Goal: Information Seeking & Learning: Learn about a topic

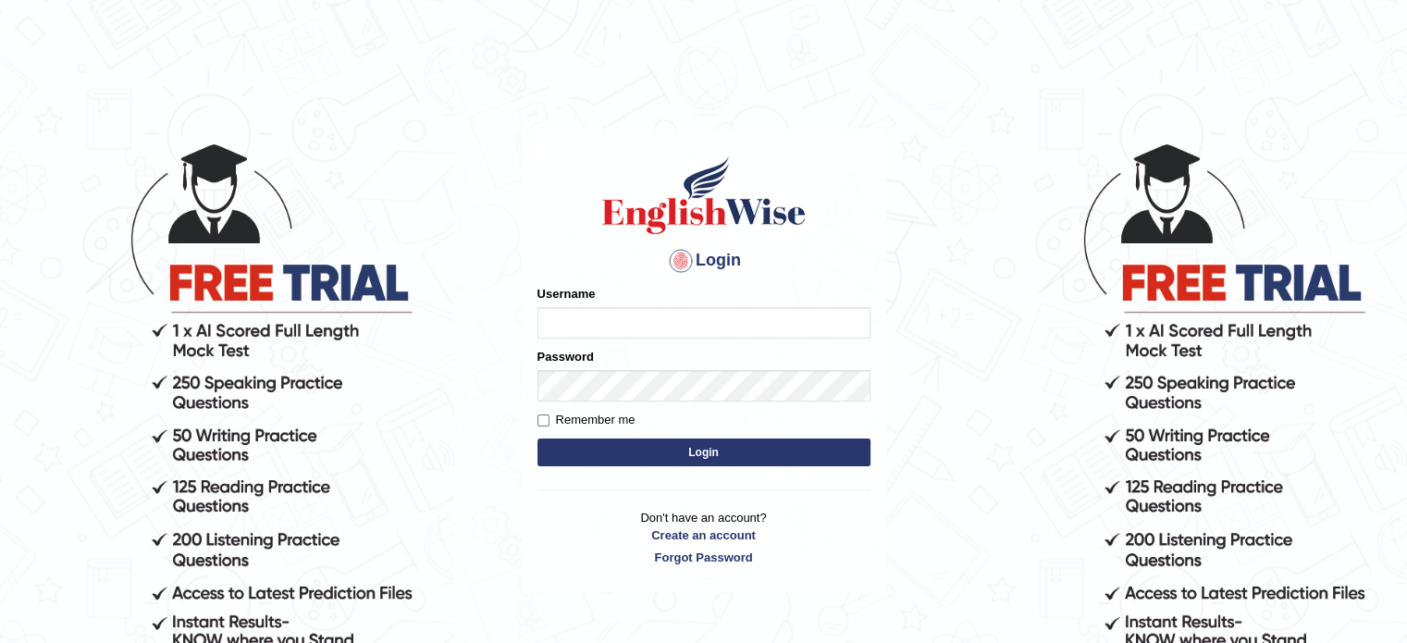
type input "tahseen"
click at [755, 453] on button "Login" at bounding box center [704, 453] width 333 height 28
type input "tahseen"
click at [719, 454] on button "Login" at bounding box center [704, 453] width 333 height 28
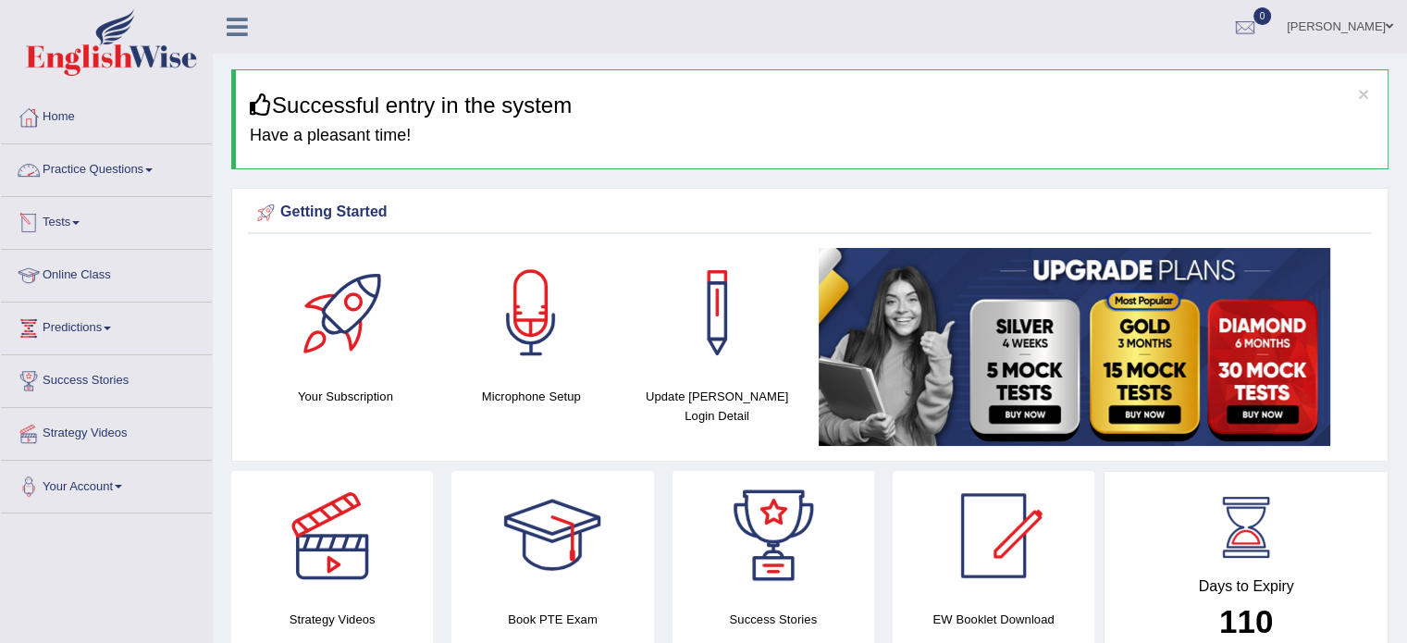
click at [152, 162] on link "Practice Questions" at bounding box center [106, 167] width 211 height 46
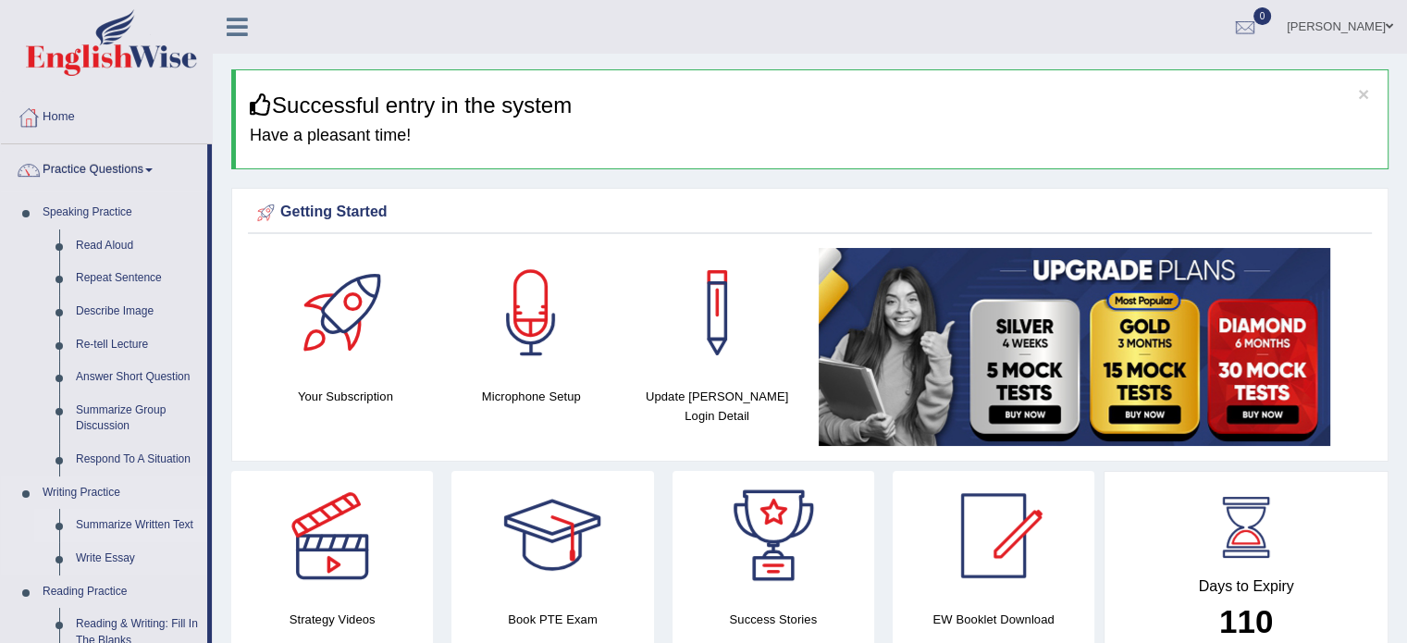
click at [137, 522] on link "Summarize Written Text" at bounding box center [138, 525] width 140 height 33
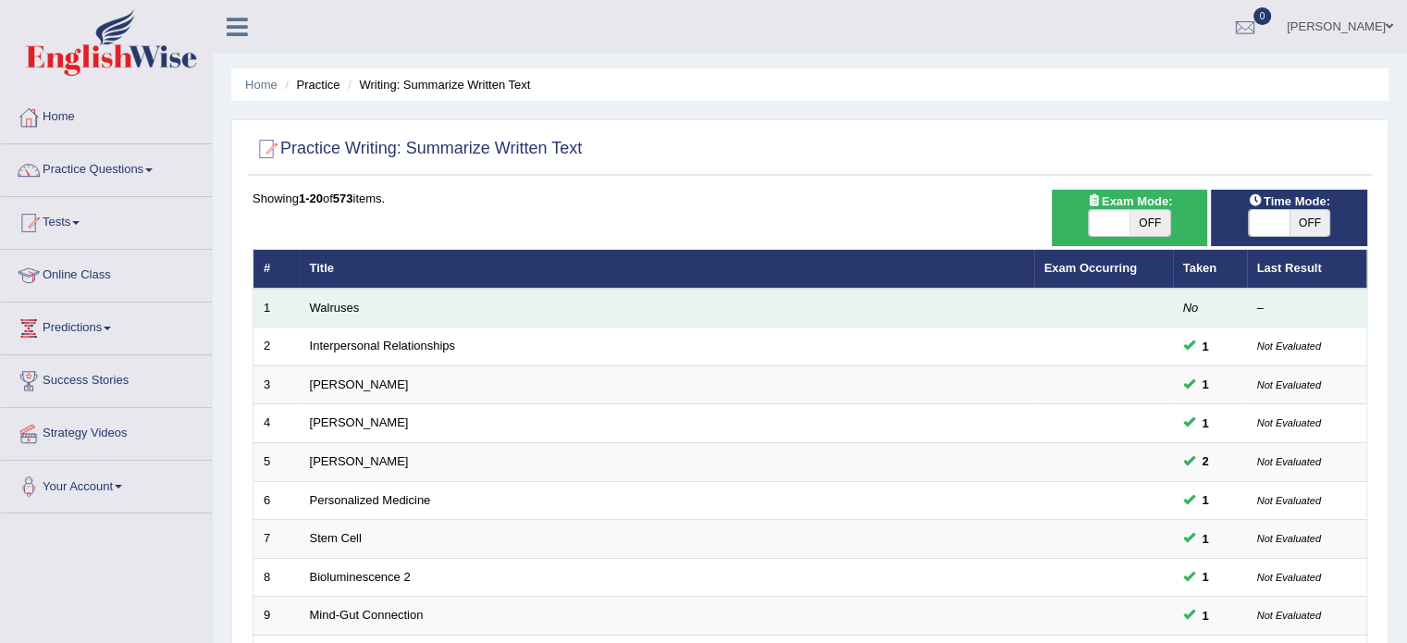
click at [1212, 306] on td "No" at bounding box center [1210, 308] width 74 height 39
click at [336, 310] on link "Walruses" at bounding box center [335, 308] width 50 height 14
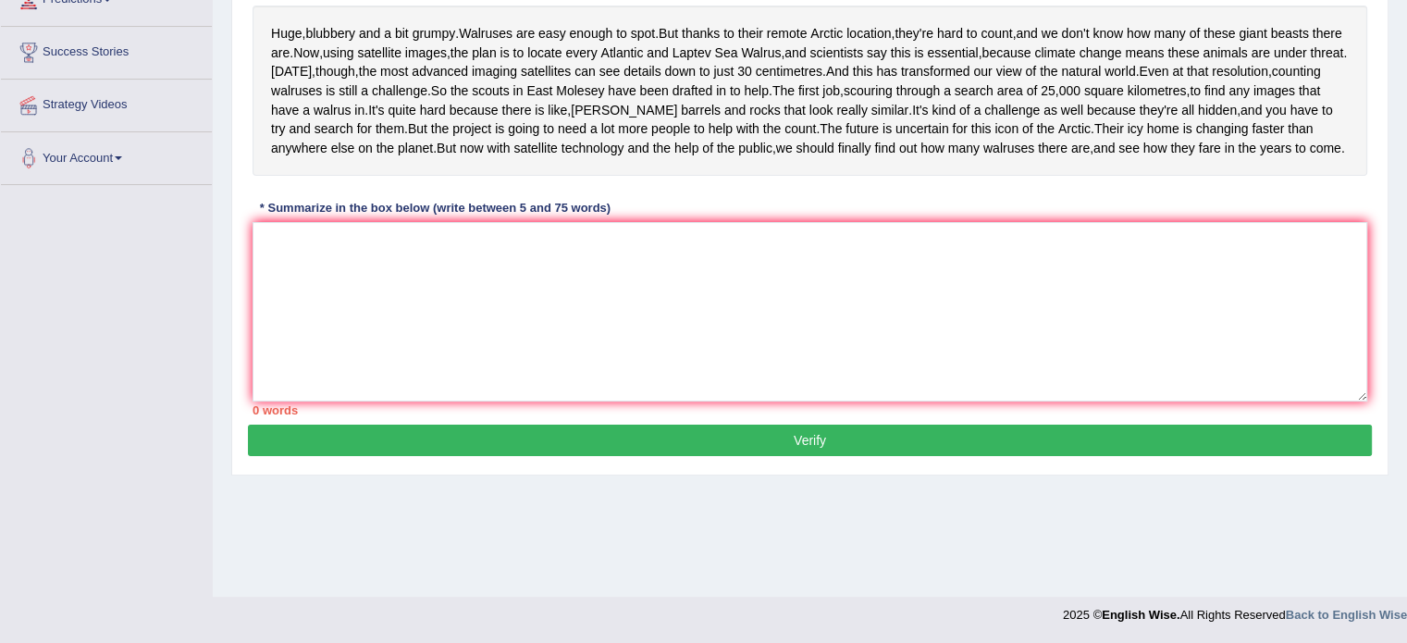
scroll to position [325, 0]
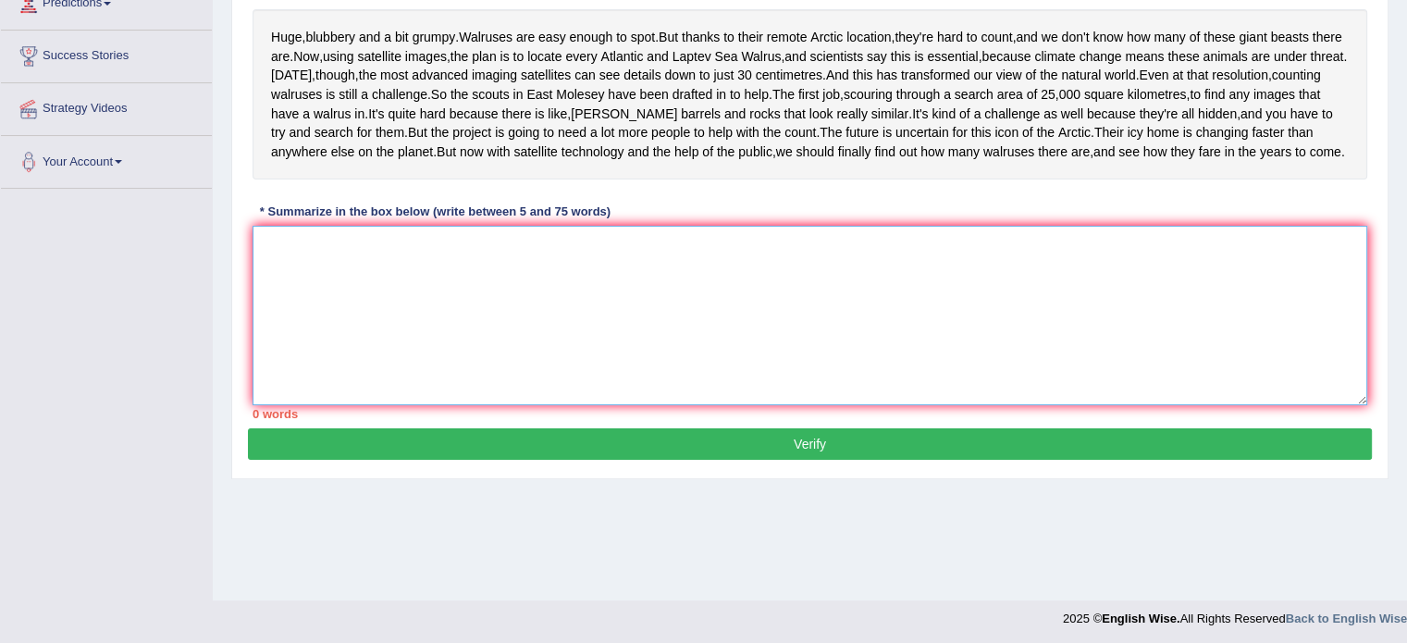
click at [333, 343] on textarea at bounding box center [810, 315] width 1115 height 179
click at [480, 382] on textarea at bounding box center [810, 315] width 1115 height 179
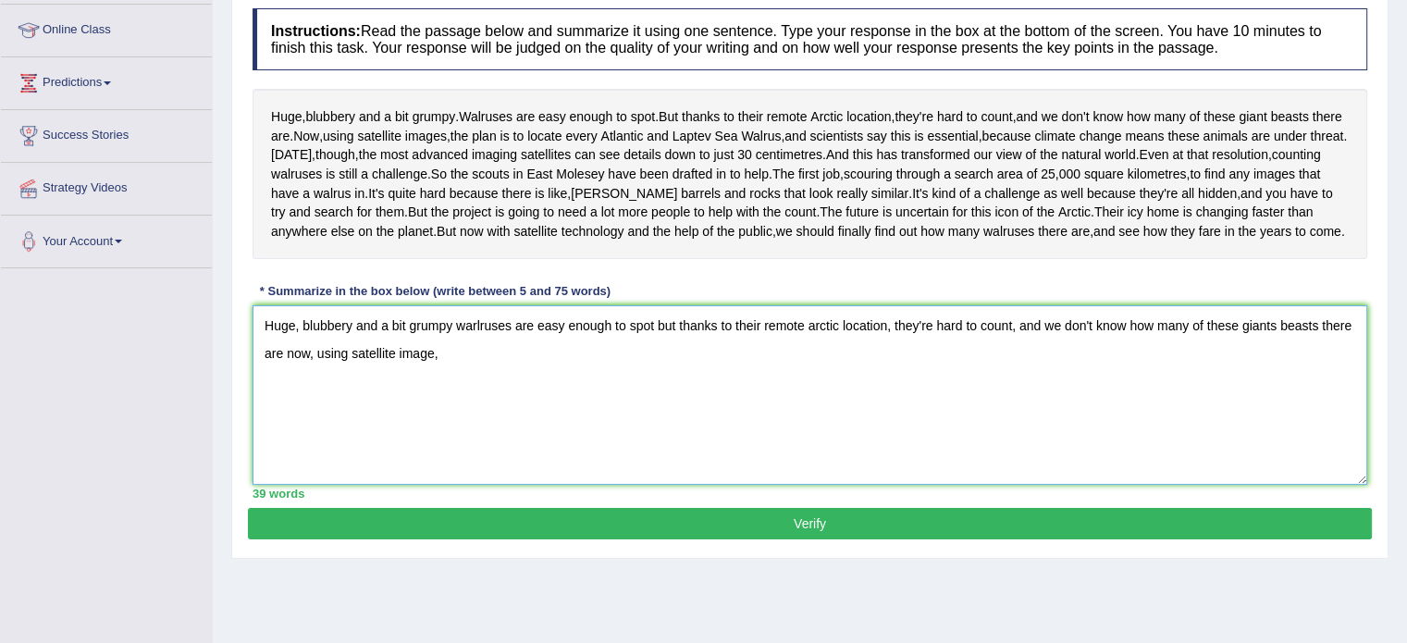
scroll to position [246, 0]
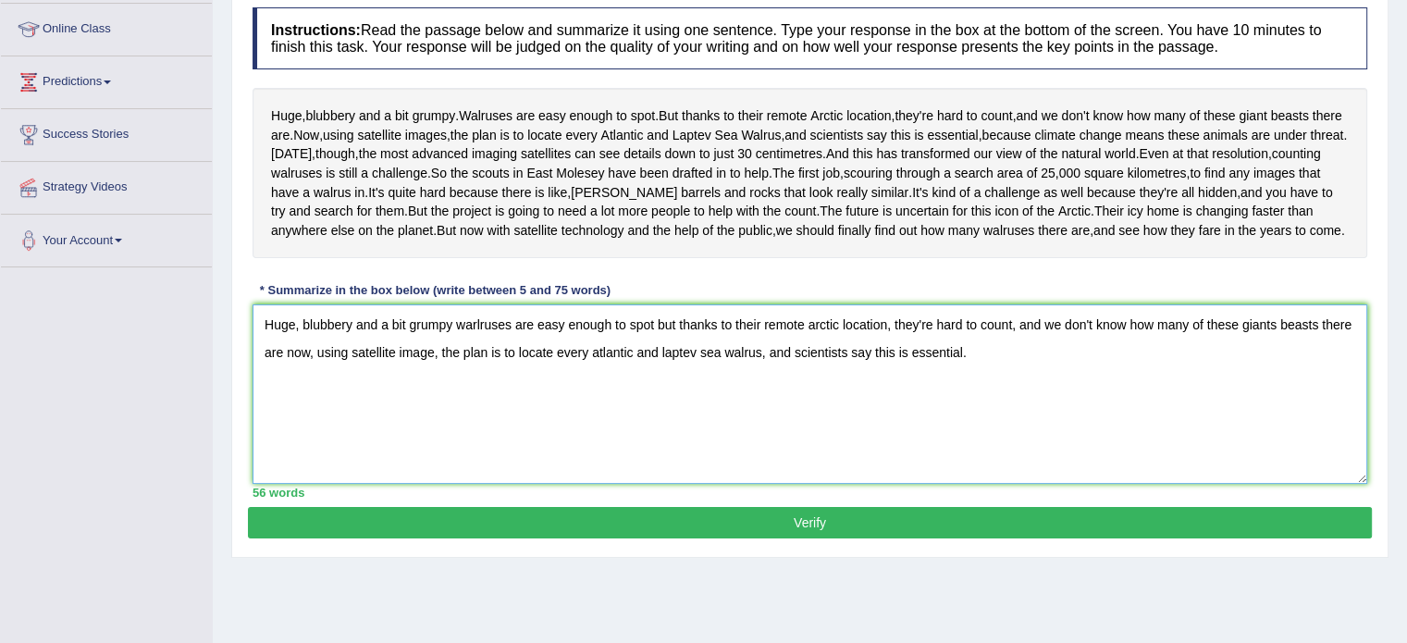
click at [437, 445] on textarea "Huge, blubbery and a bit grumpy warlruses are easy enough to spot but thanks to…" at bounding box center [810, 393] width 1115 height 179
type textarea "Huge, blubbery and a bit grumpy warlruses are easy enough to spot but thanks to…"
click at [566, 538] on button "Verify" at bounding box center [810, 522] width 1124 height 31
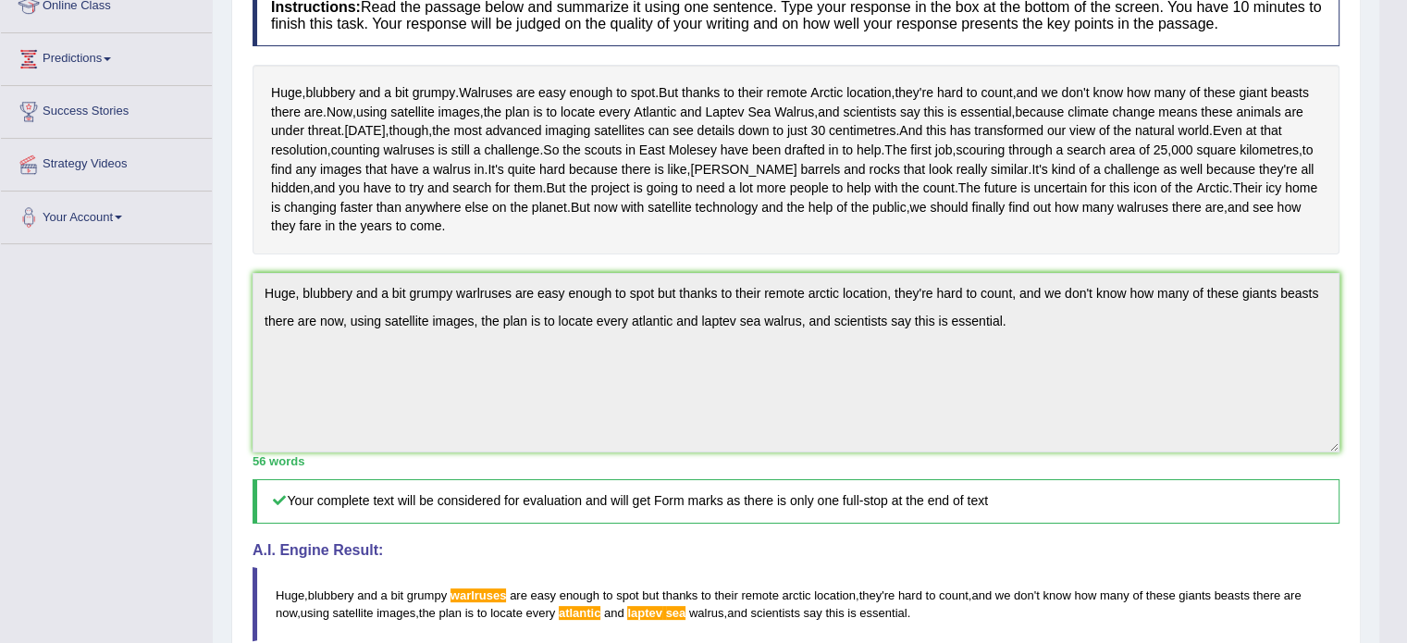
scroll to position [0, 0]
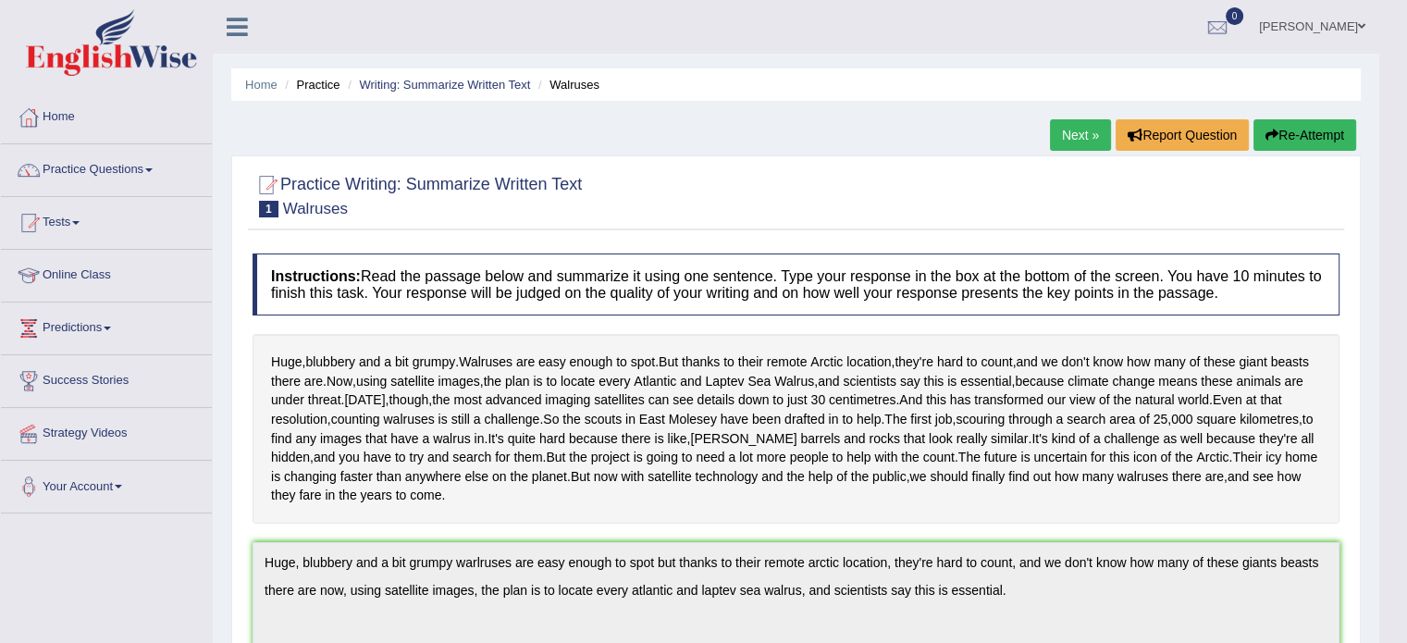
click at [1067, 131] on link "Next »" at bounding box center [1080, 134] width 61 height 31
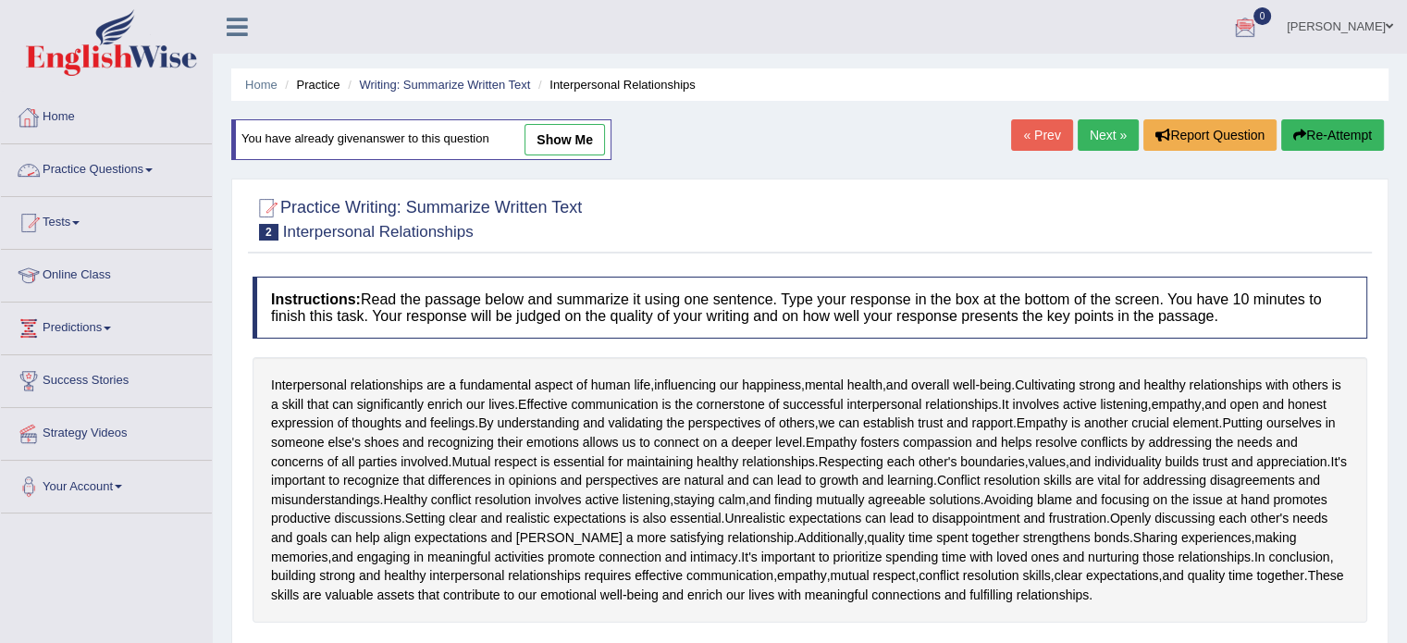
click at [152, 170] on span at bounding box center [148, 170] width 7 height 4
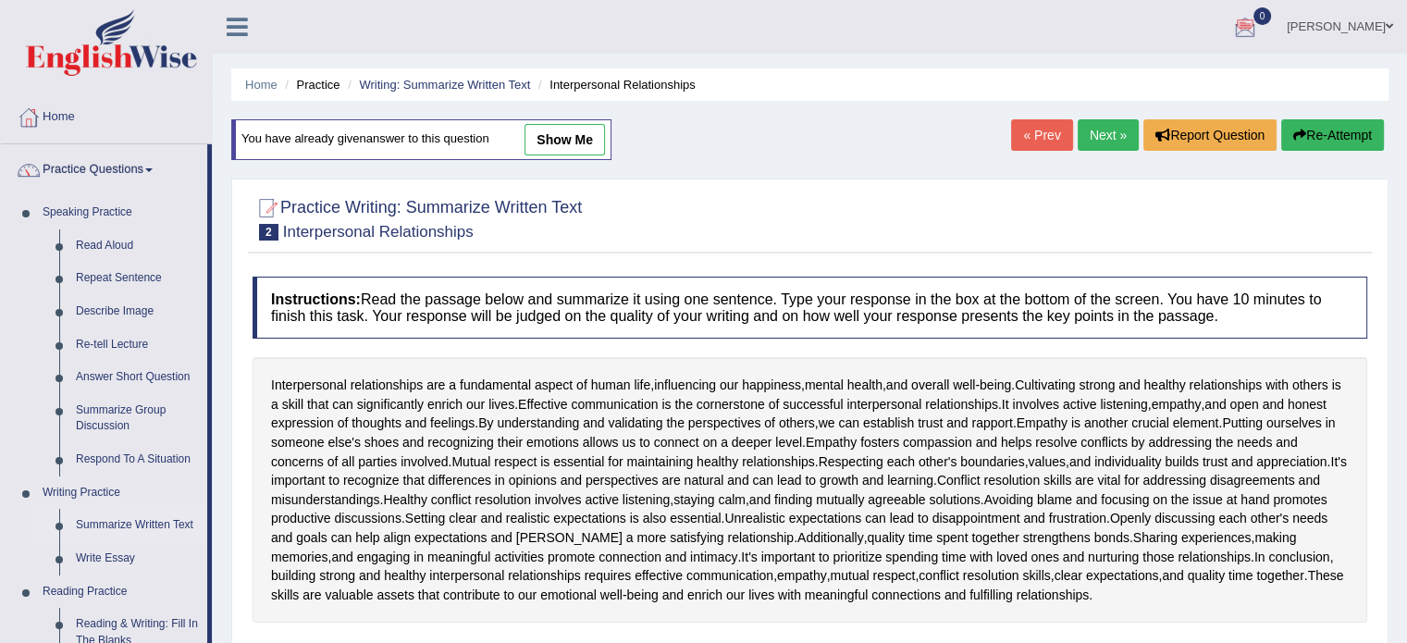
click at [111, 522] on link "Summarize Written Text" at bounding box center [138, 525] width 140 height 33
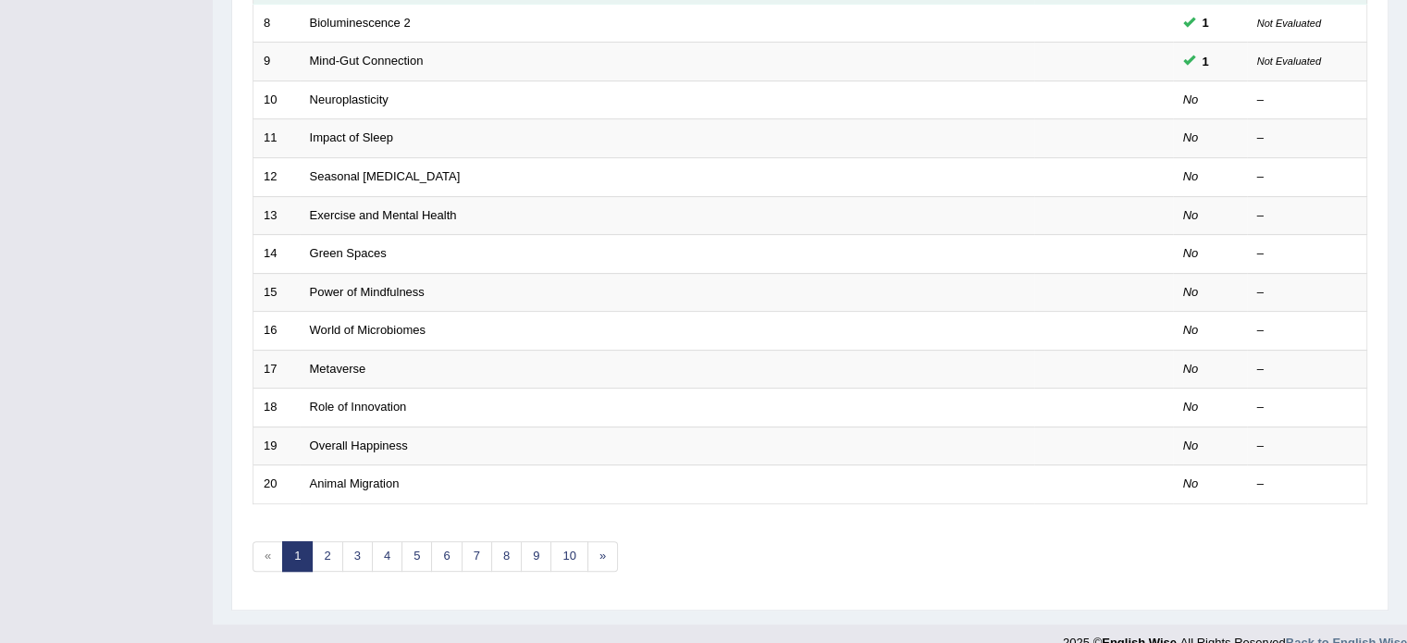
scroll to position [524, 0]
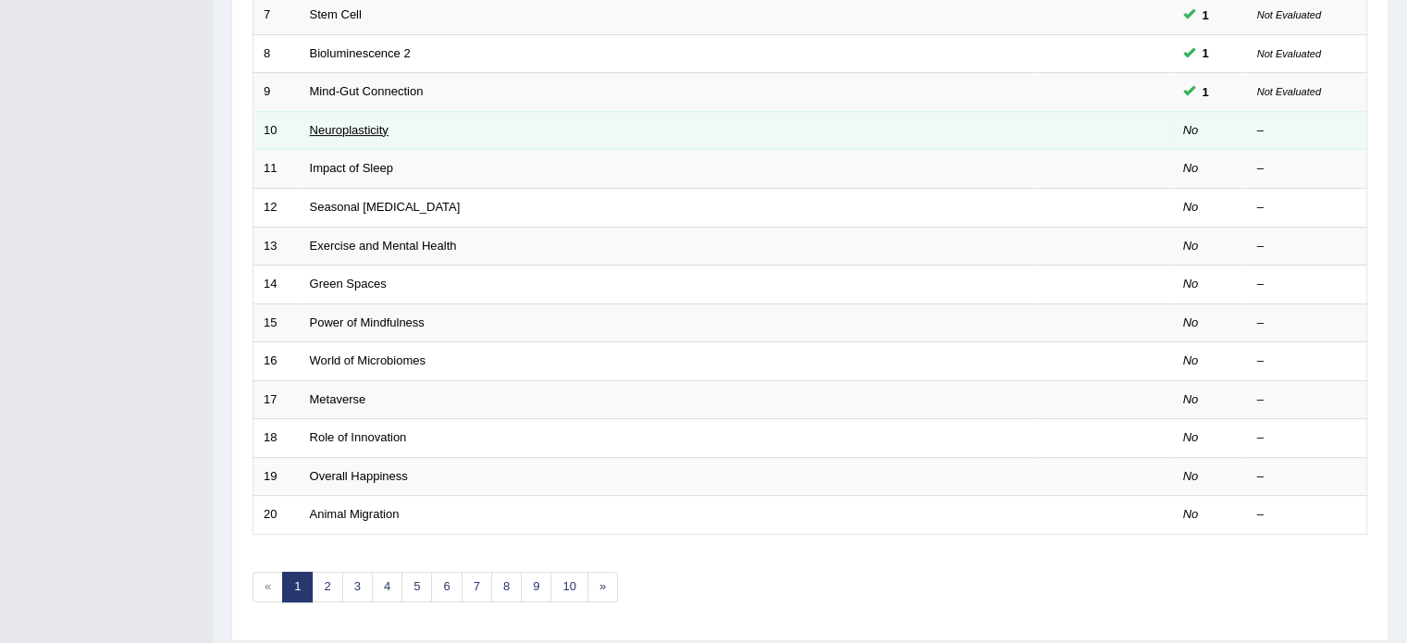
click at [357, 131] on link "Neuroplasticity" at bounding box center [349, 130] width 79 height 14
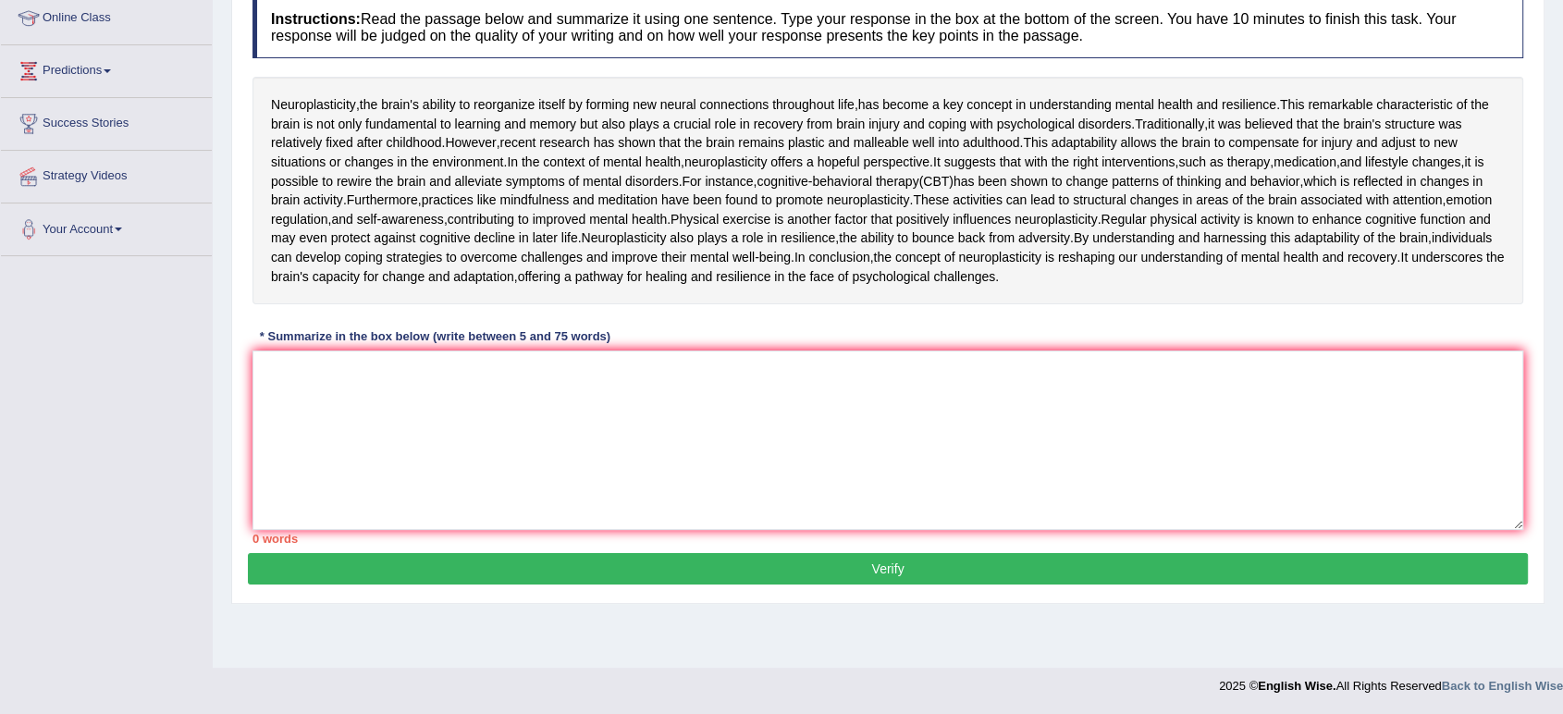
scroll to position [289, 0]
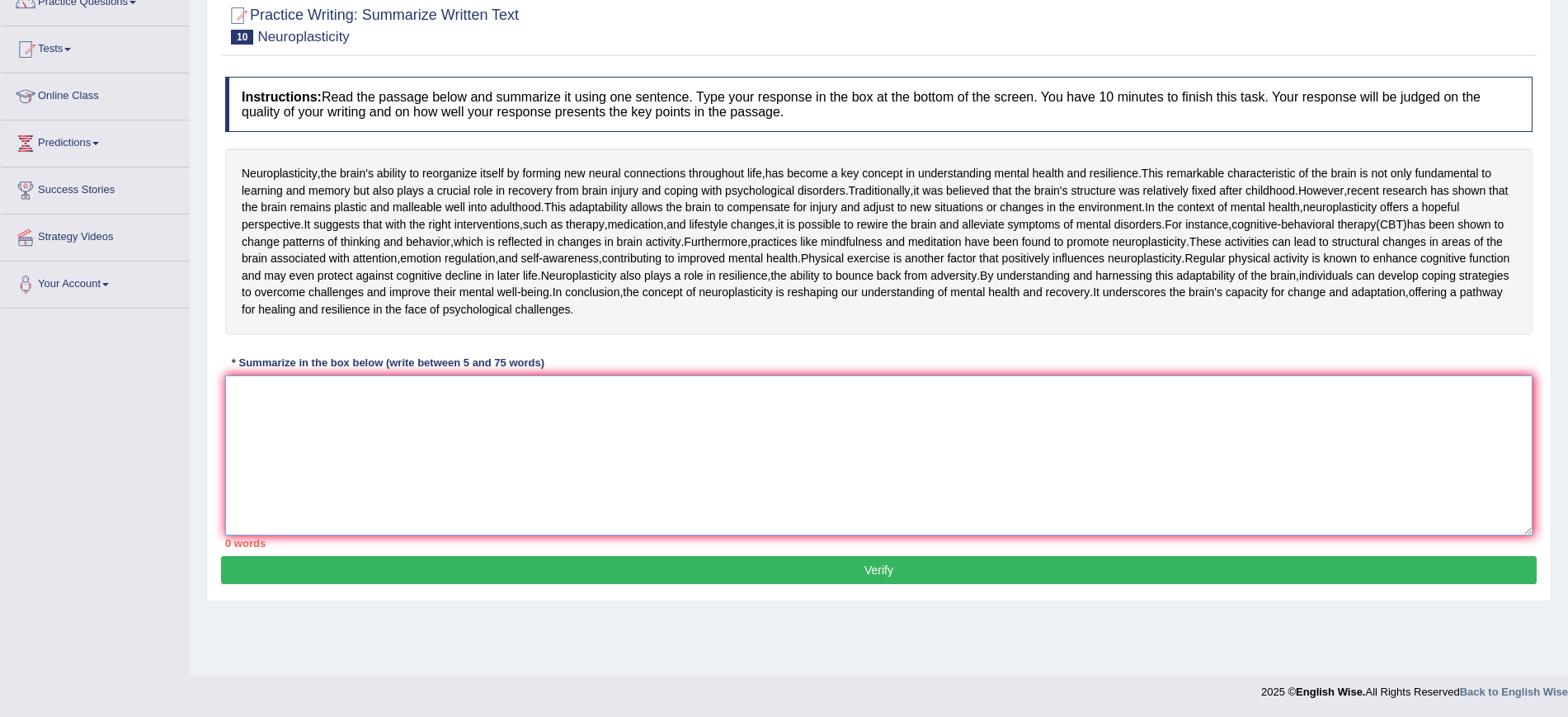
drag, startPoint x: 1266, startPoint y: 9, endPoint x: 664, endPoint y: 495, distance: 773.7
click at [664, 495] on textarea at bounding box center [879, 455] width 1307 height 160
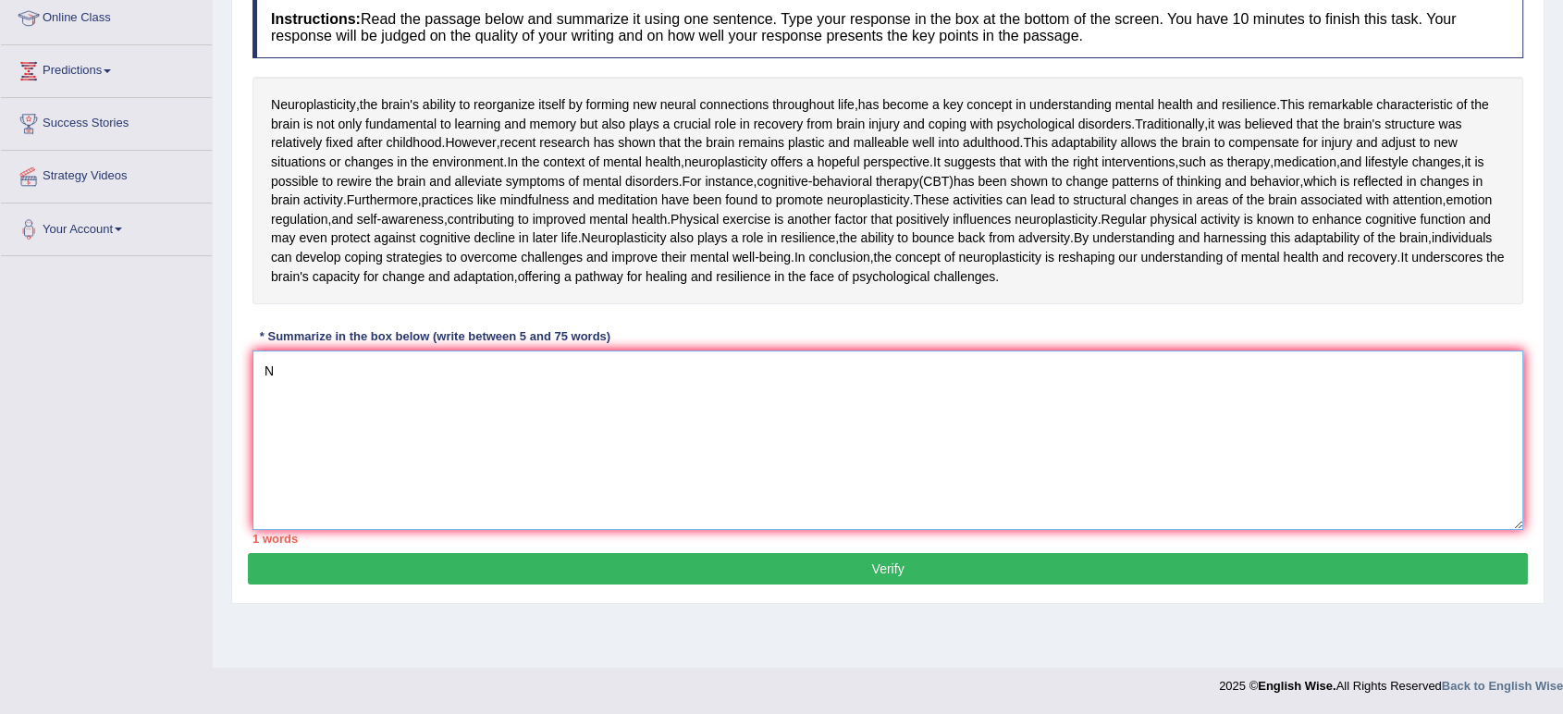
drag, startPoint x: 1746, startPoint y: 13, endPoint x: 259, endPoint y: 565, distance: 1586.0
click at [259, 530] on textarea "N" at bounding box center [888, 440] width 1271 height 179
click at [290, 530] on textarea "N" at bounding box center [888, 440] width 1271 height 179
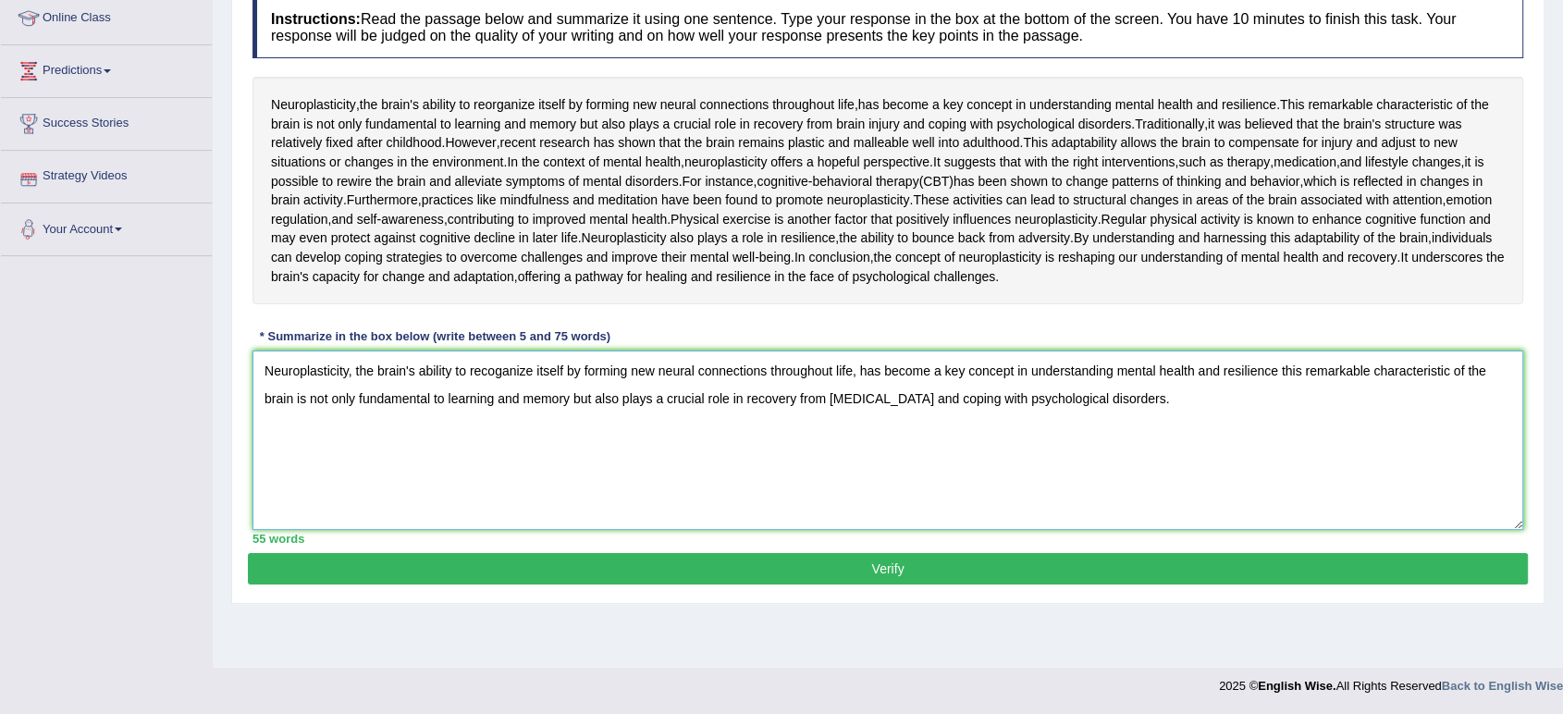
scroll to position [377, 0]
type textarea "Neuroplasticity, the brain's ability to recoganize itself by forming new neural…"
click at [769, 585] on button "Verify" at bounding box center [888, 568] width 1280 height 31
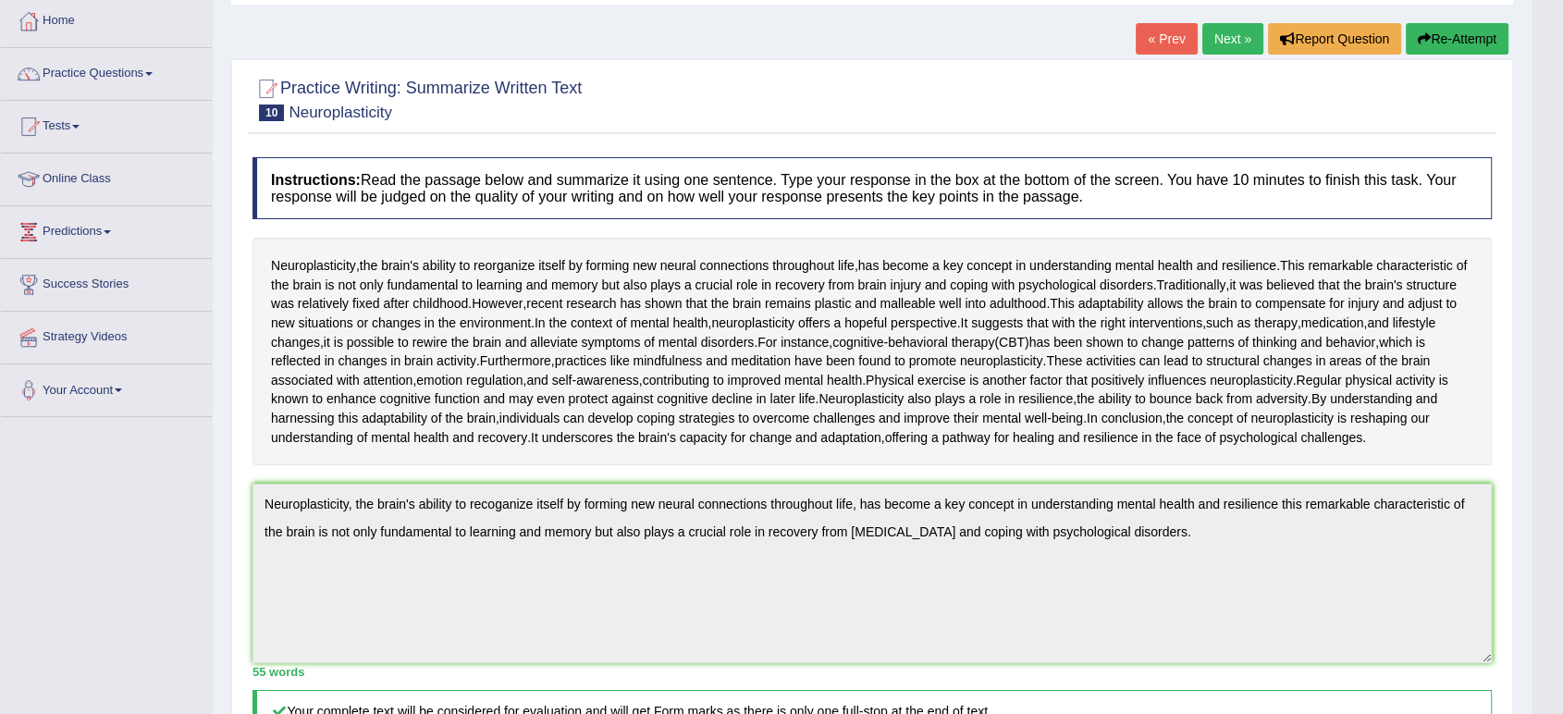
scroll to position [0, 0]
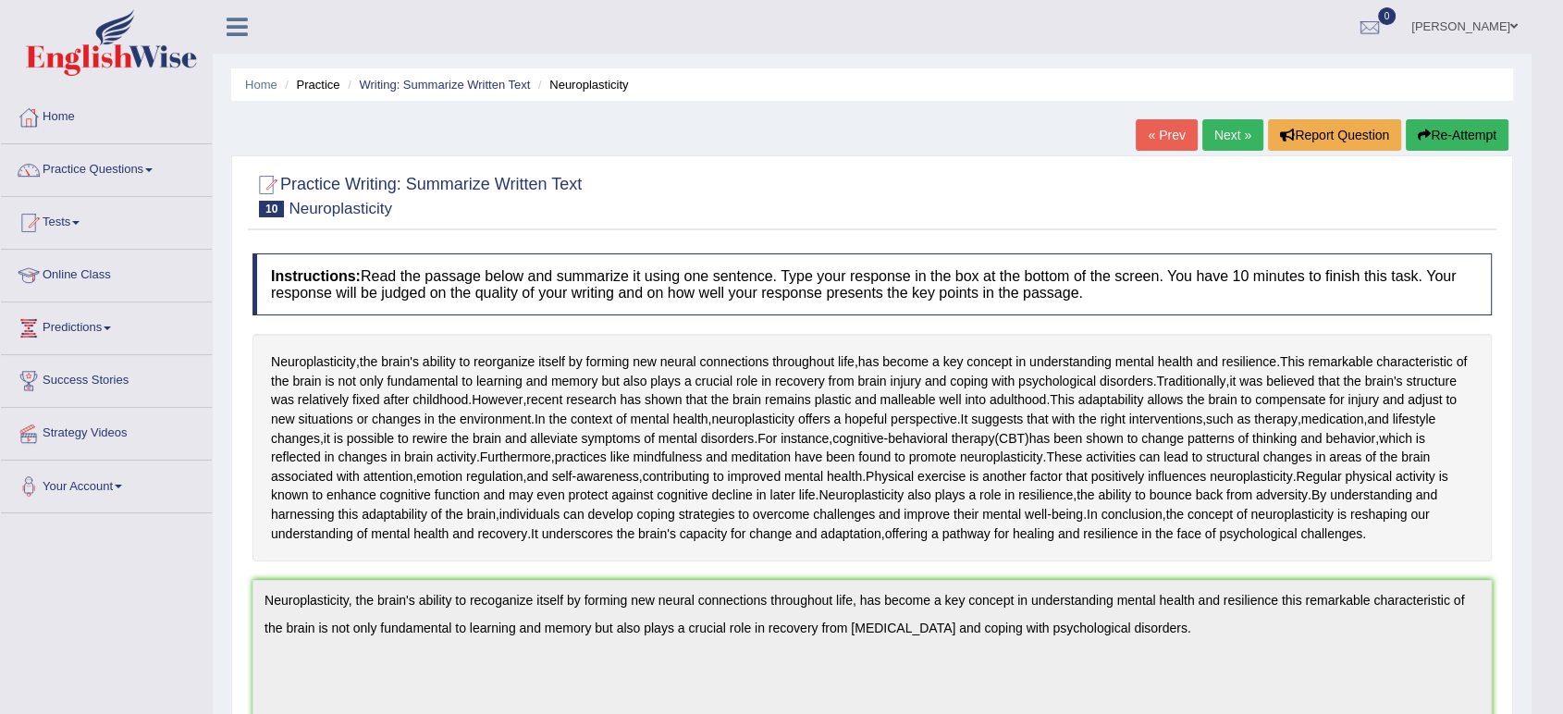
click at [1229, 122] on link "Next »" at bounding box center [1233, 134] width 61 height 31
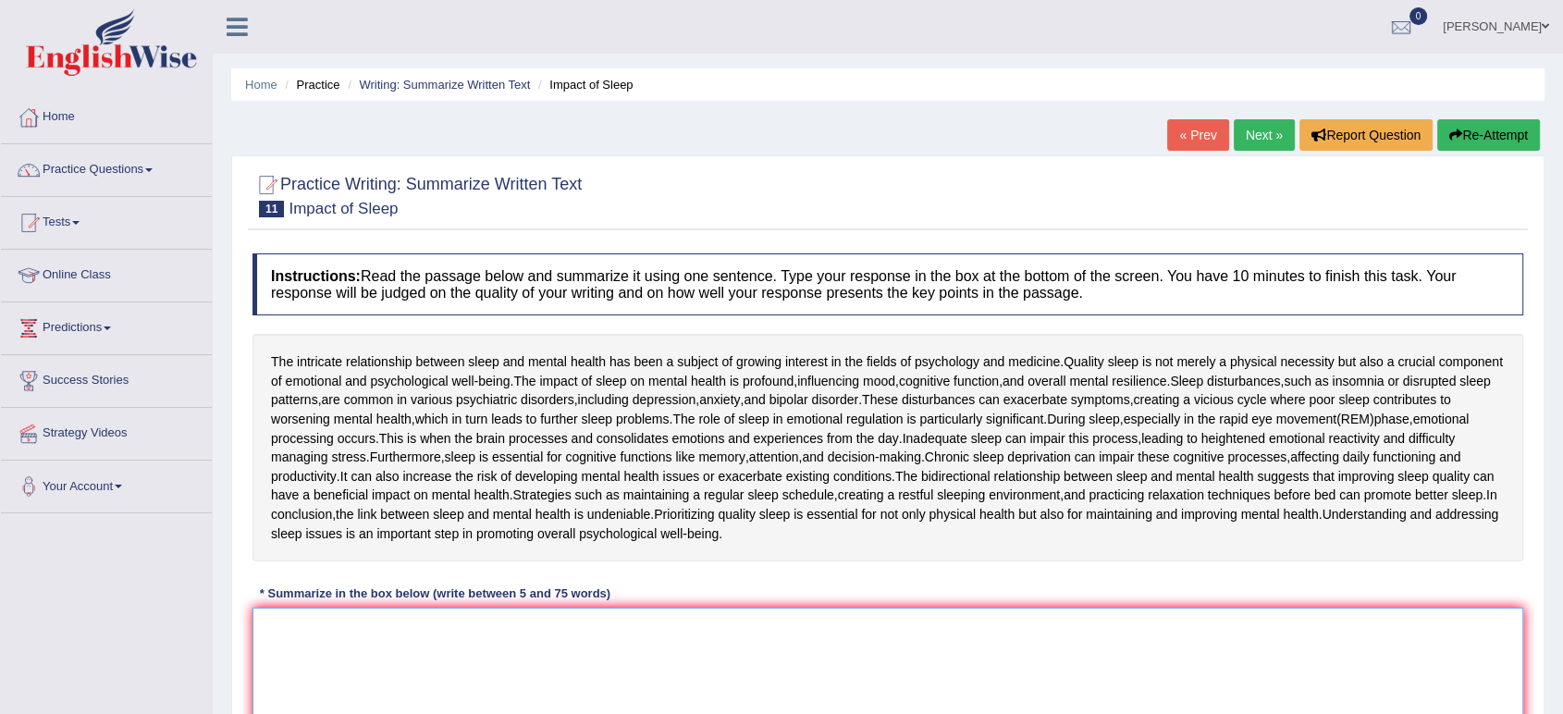
click at [575, 660] on textarea at bounding box center [888, 697] width 1271 height 179
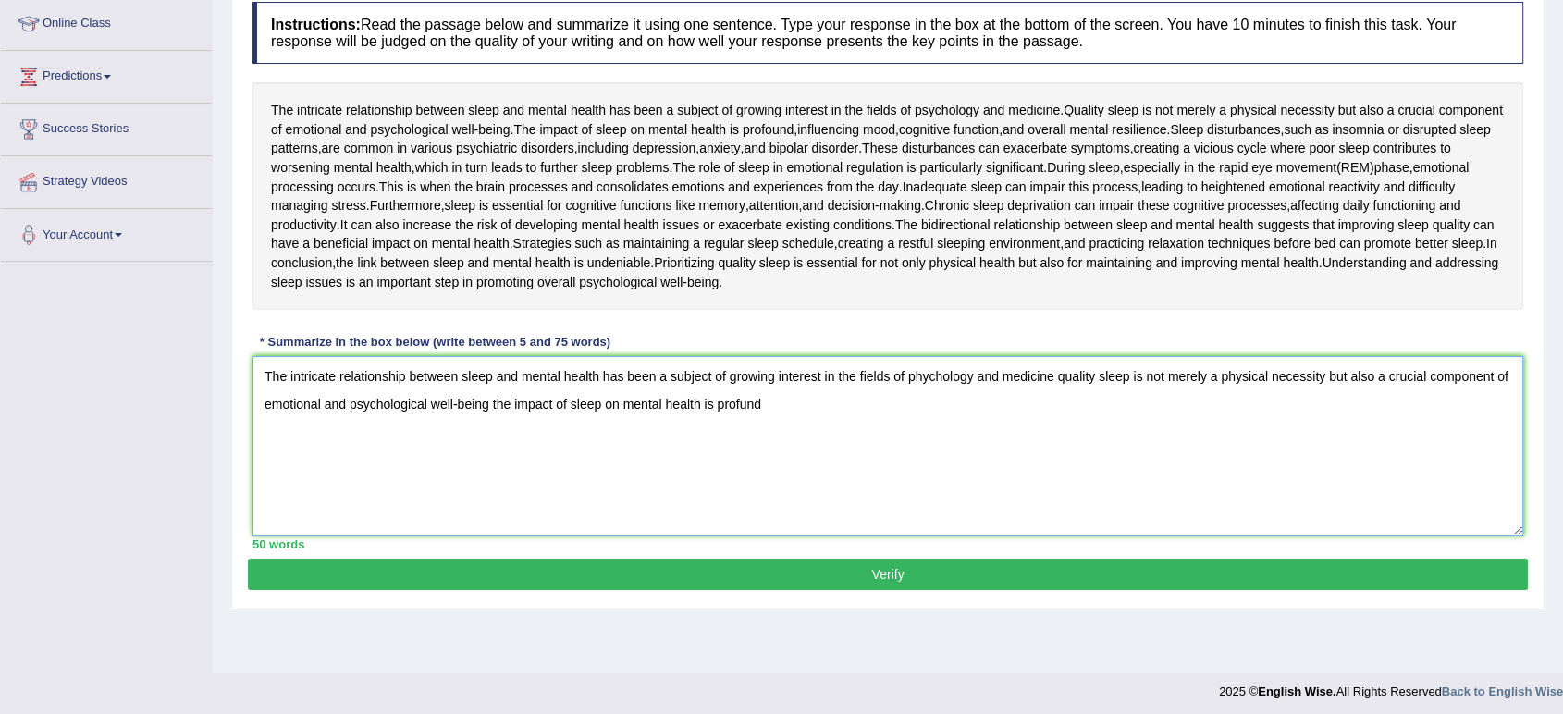
scroll to position [249, 0]
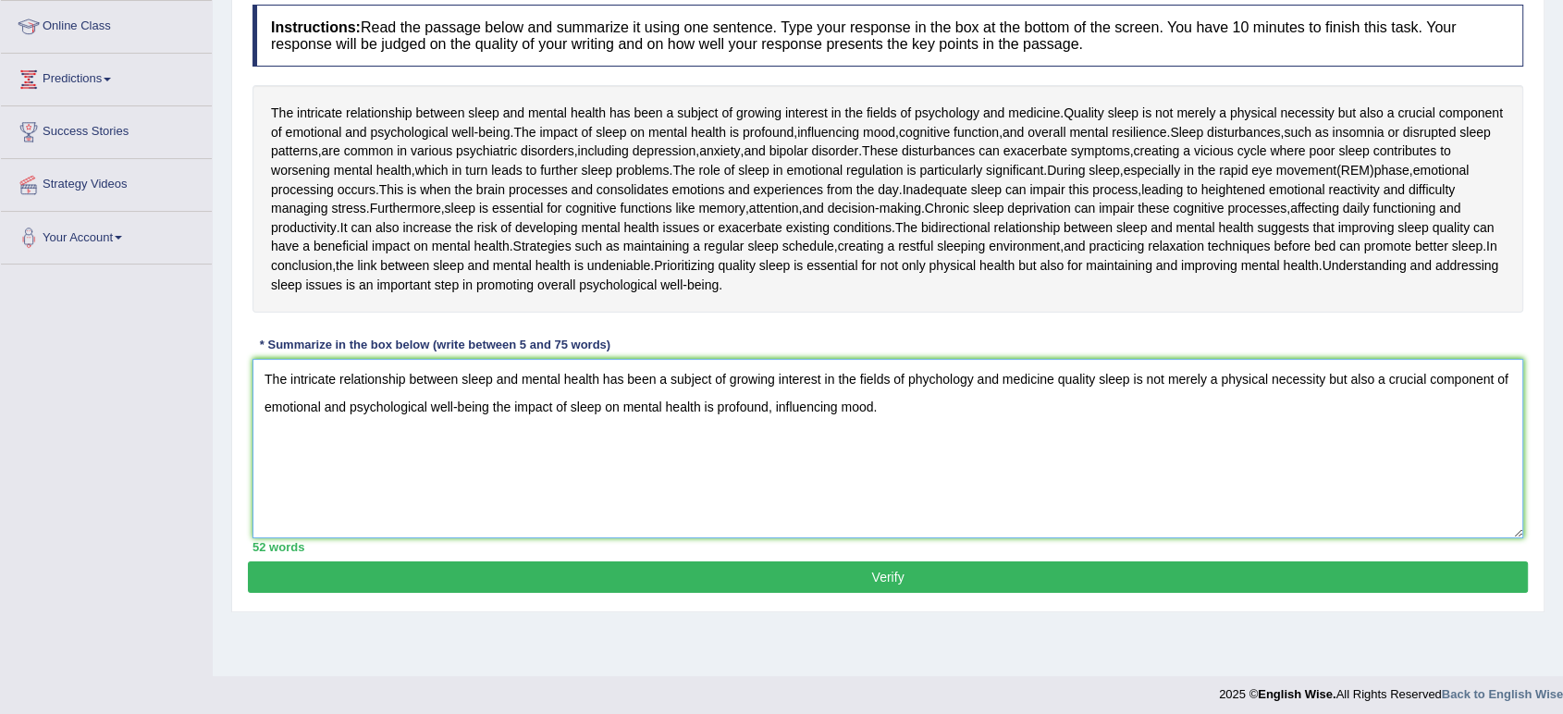
type textarea "The intricate relationship between sleep and mental health has been a subject o…"
click at [880, 575] on button "Verify" at bounding box center [888, 577] width 1280 height 31
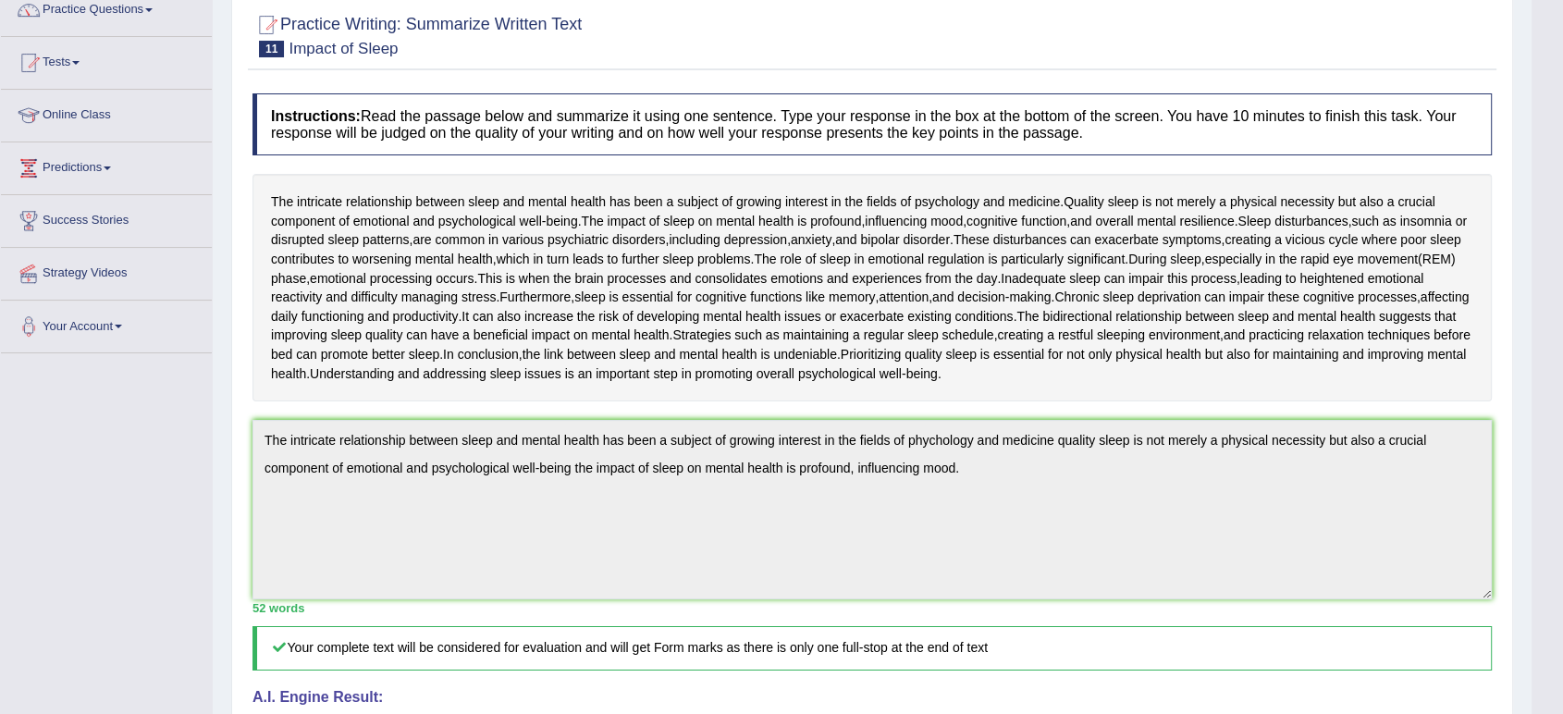
scroll to position [0, 0]
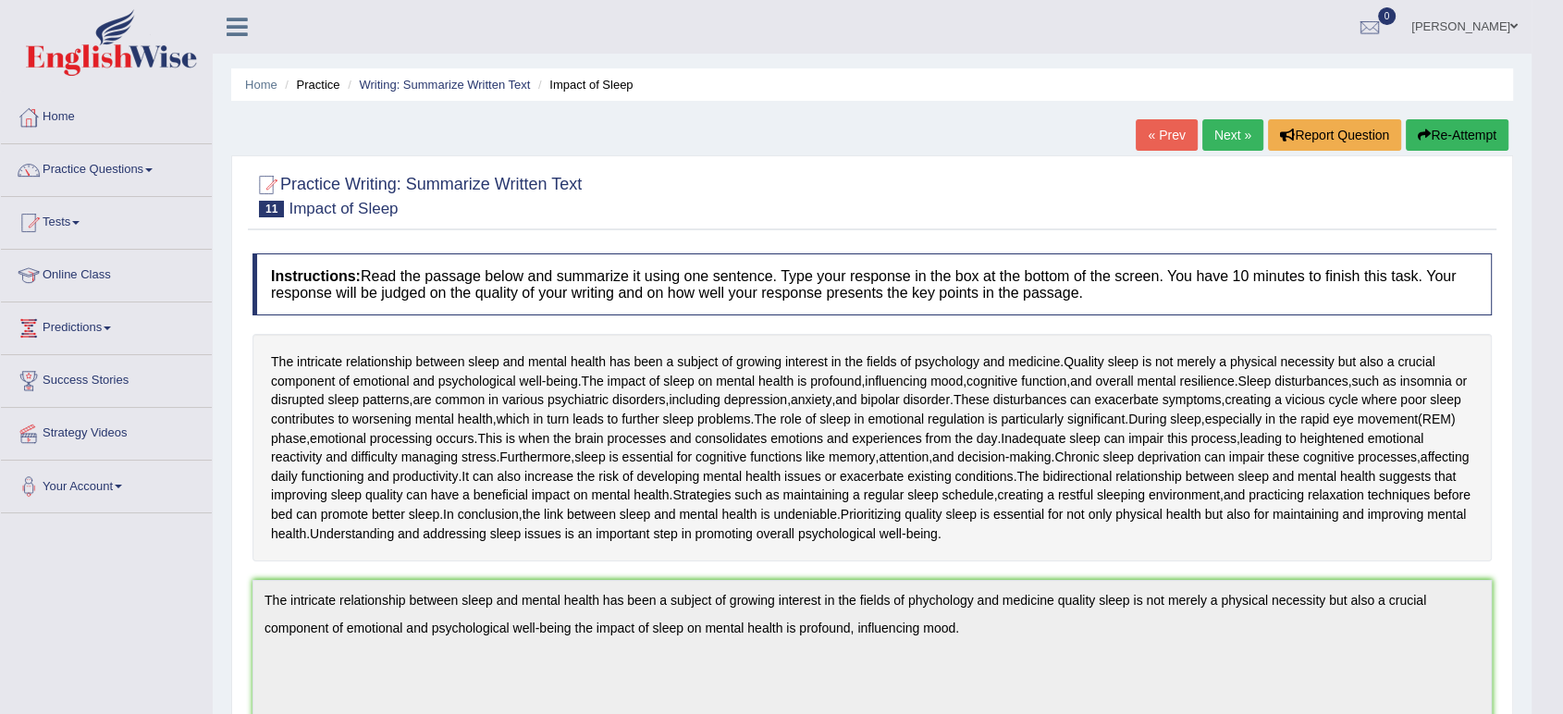
click at [1219, 137] on link "Next »" at bounding box center [1233, 134] width 61 height 31
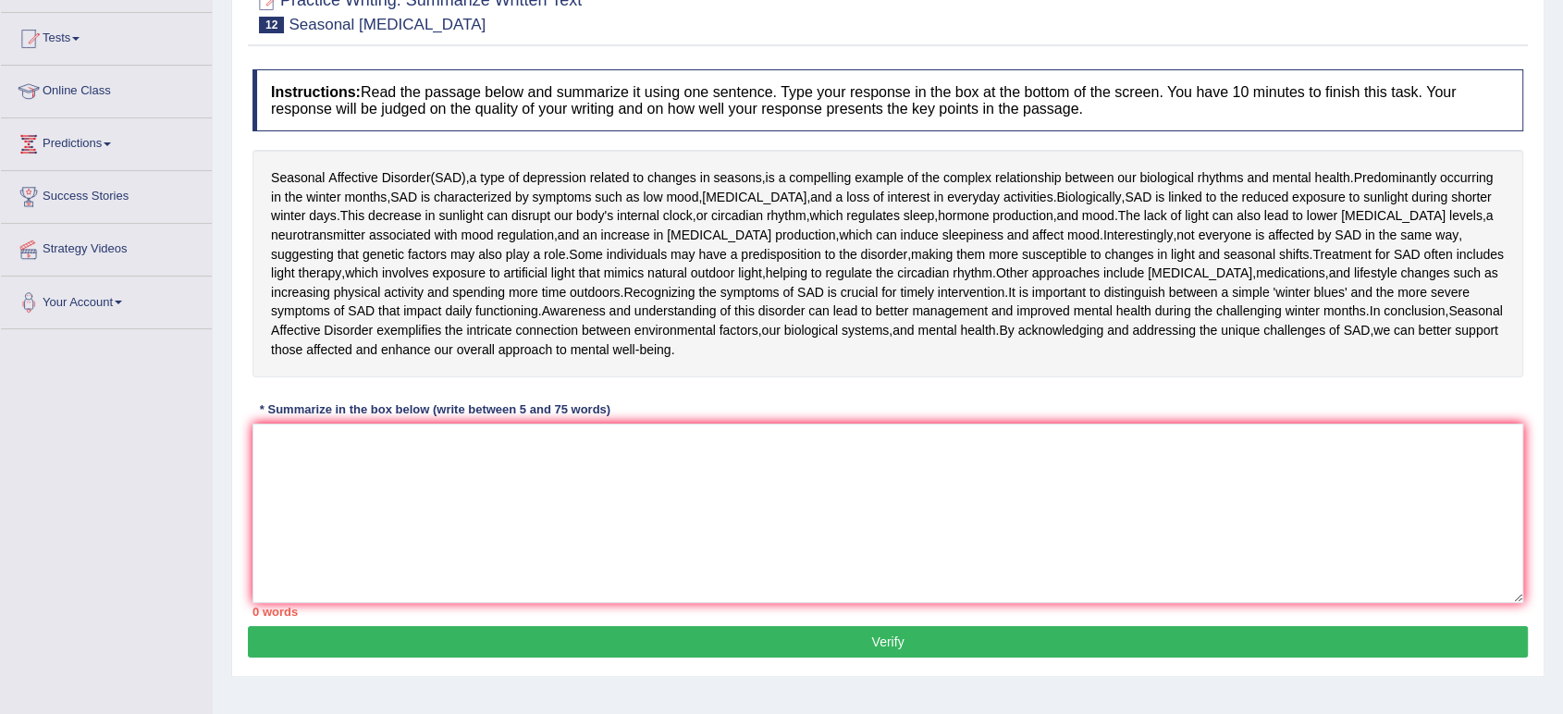
scroll to position [185, 0]
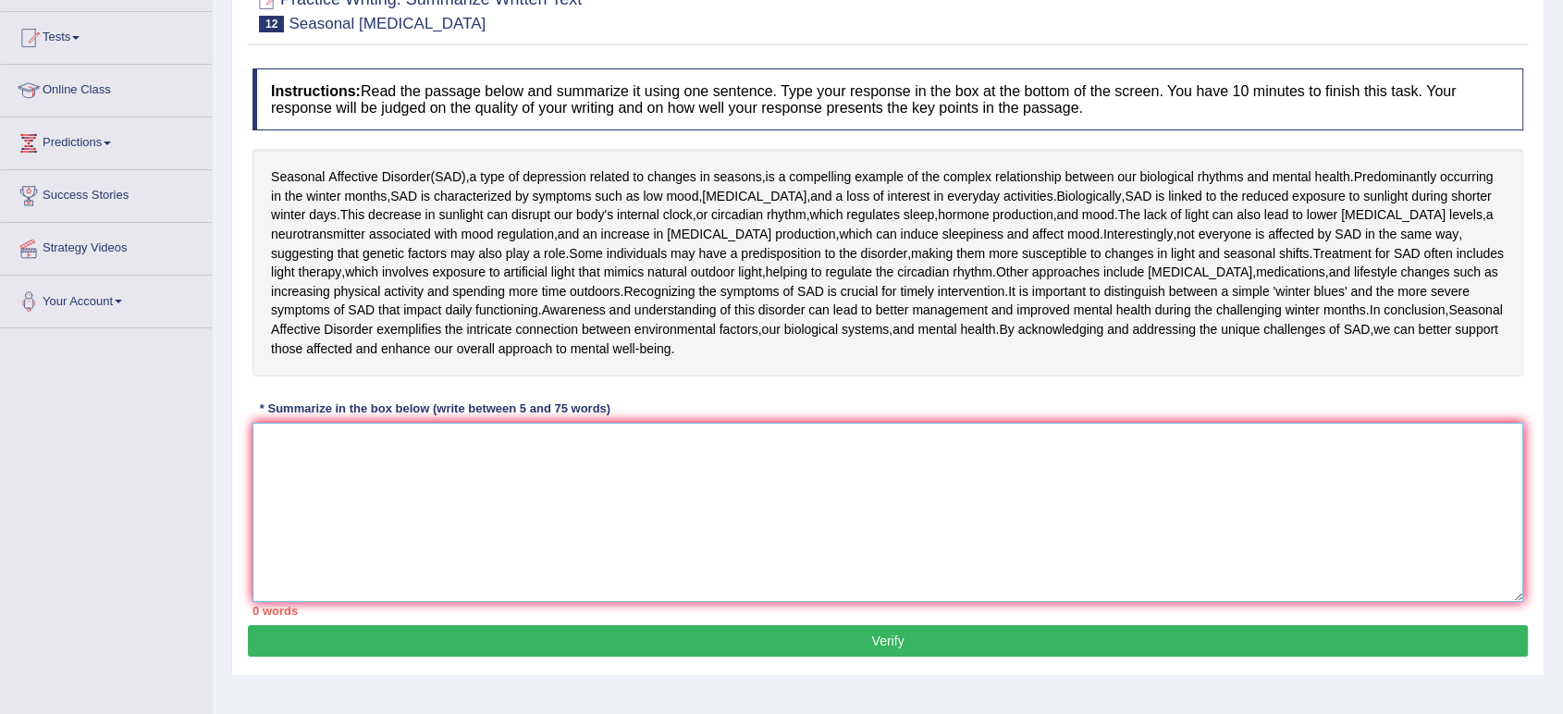
click at [598, 546] on textarea at bounding box center [888, 512] width 1271 height 179
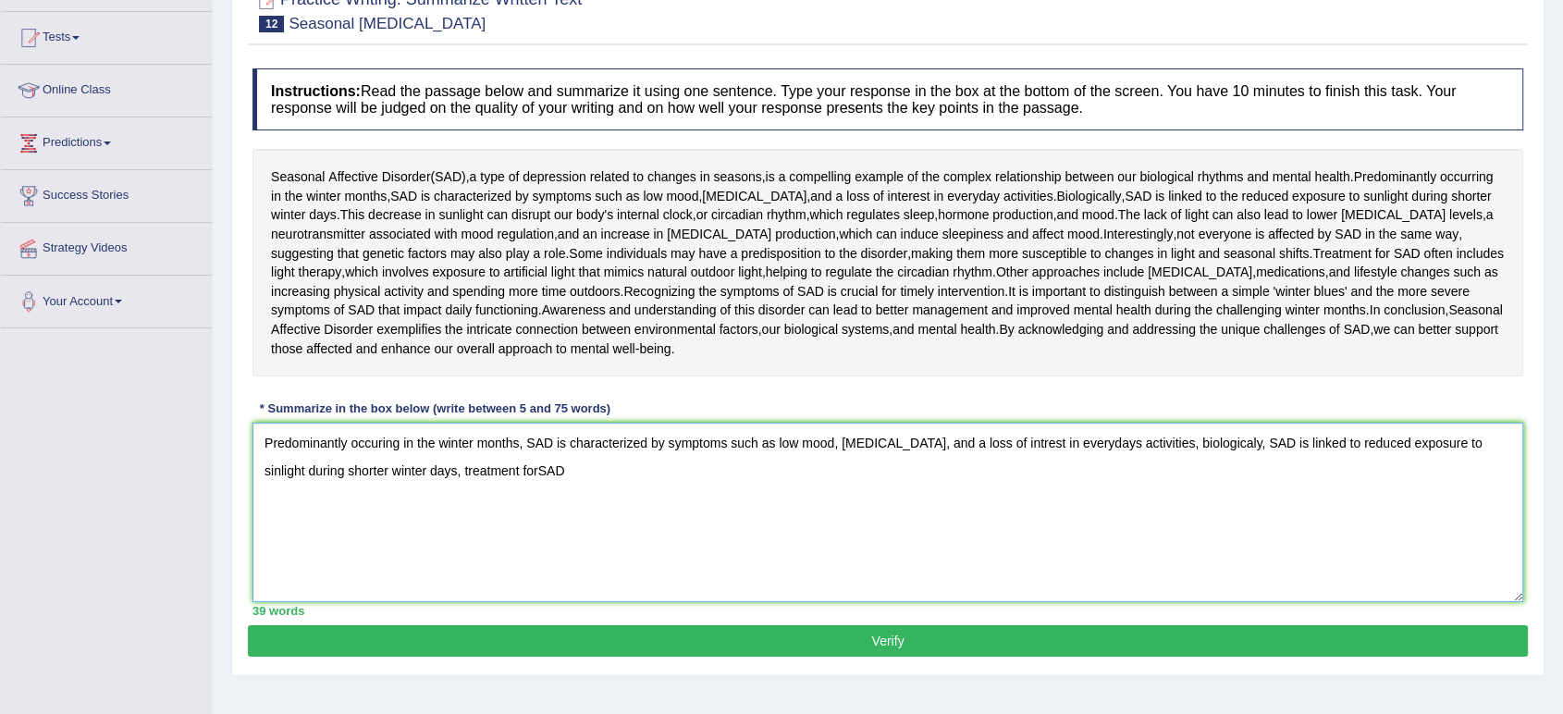
click at [456, 466] on textarea "Predominantly occuring in the winter months, SAD is characterized by symptoms s…" at bounding box center [888, 512] width 1271 height 179
click at [509, 467] on textarea "Predominantly occuring in the winter months, SAD is characterized by symptoms s…" at bounding box center [888, 512] width 1271 height 179
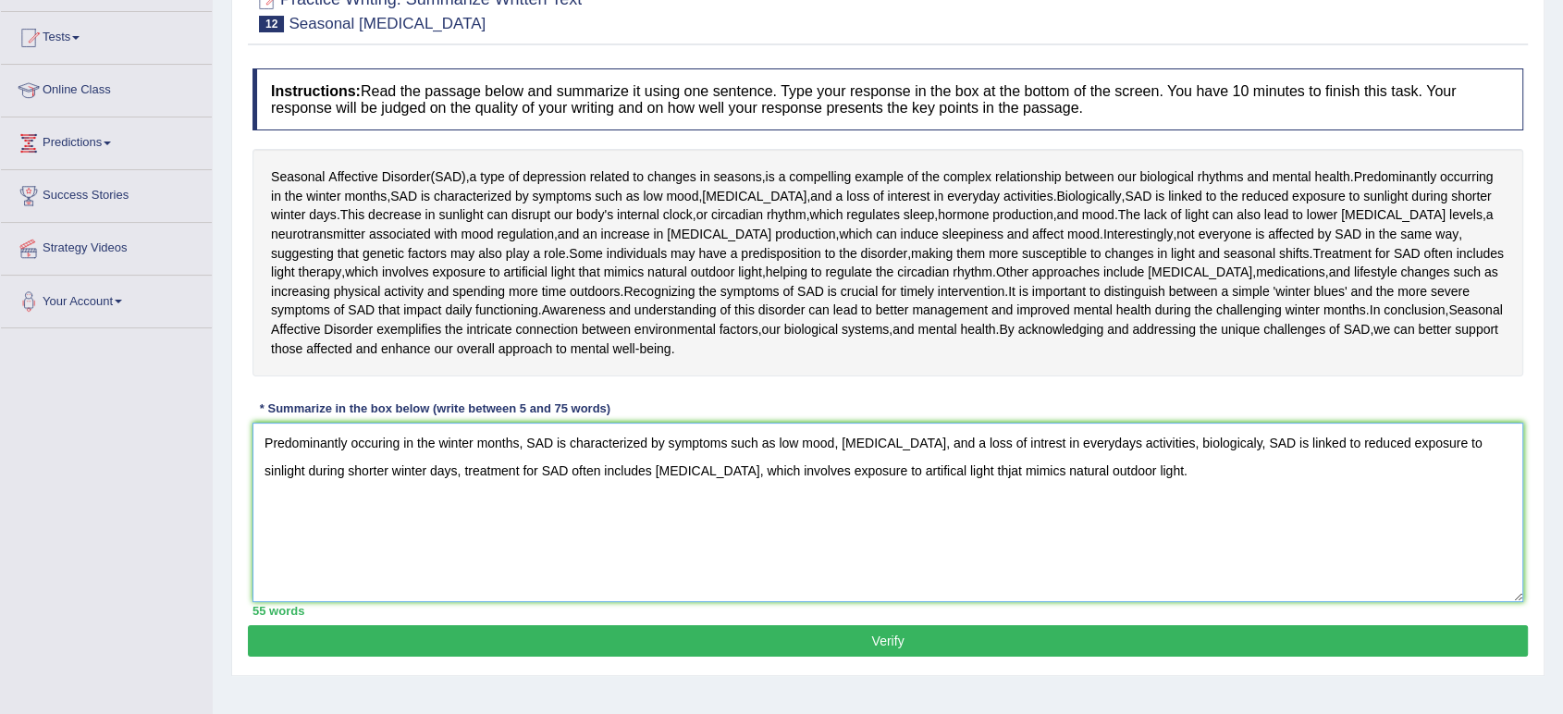
scroll to position [256, 0]
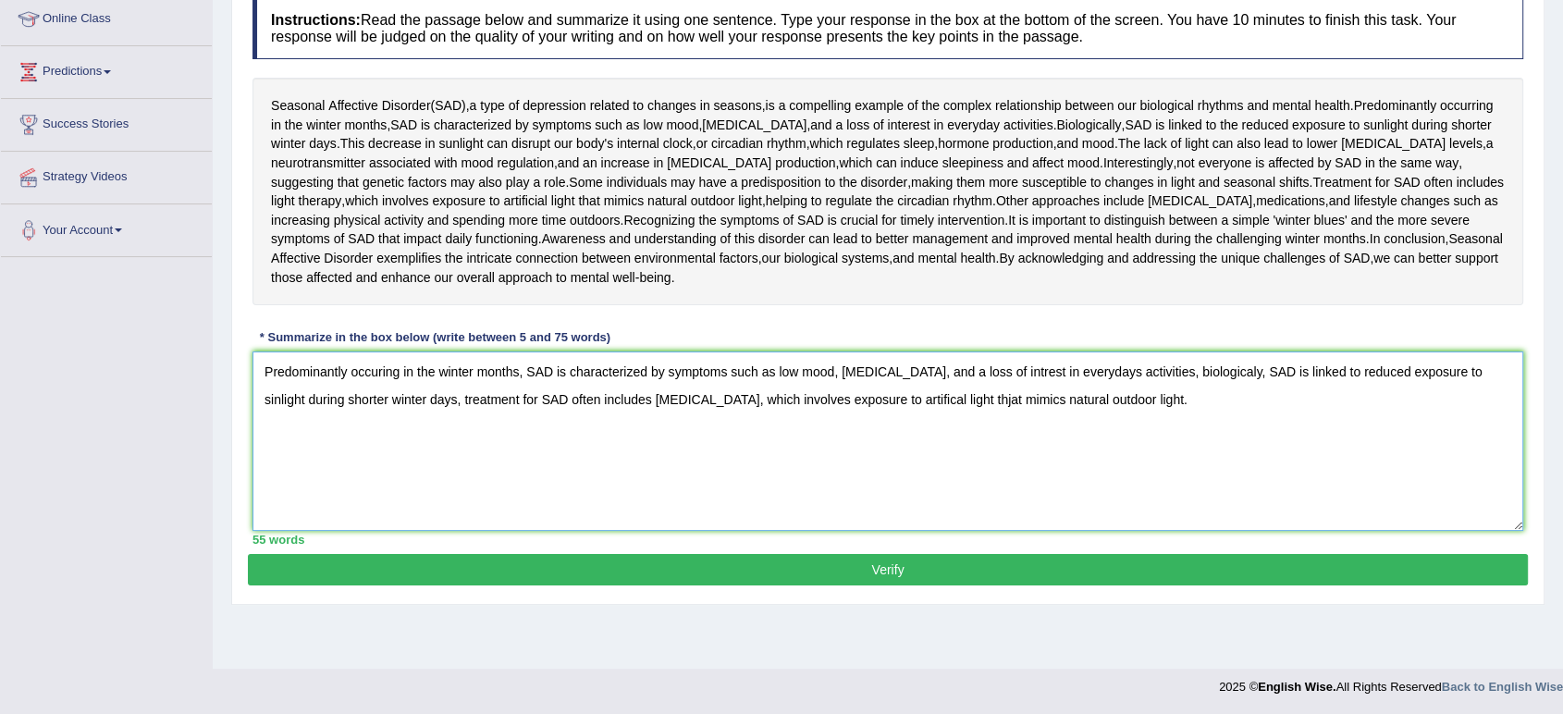
type textarea "Predominantly occuring in the winter months, SAD is characterized by symptoms s…"
click at [811, 569] on button "Verify" at bounding box center [888, 569] width 1280 height 31
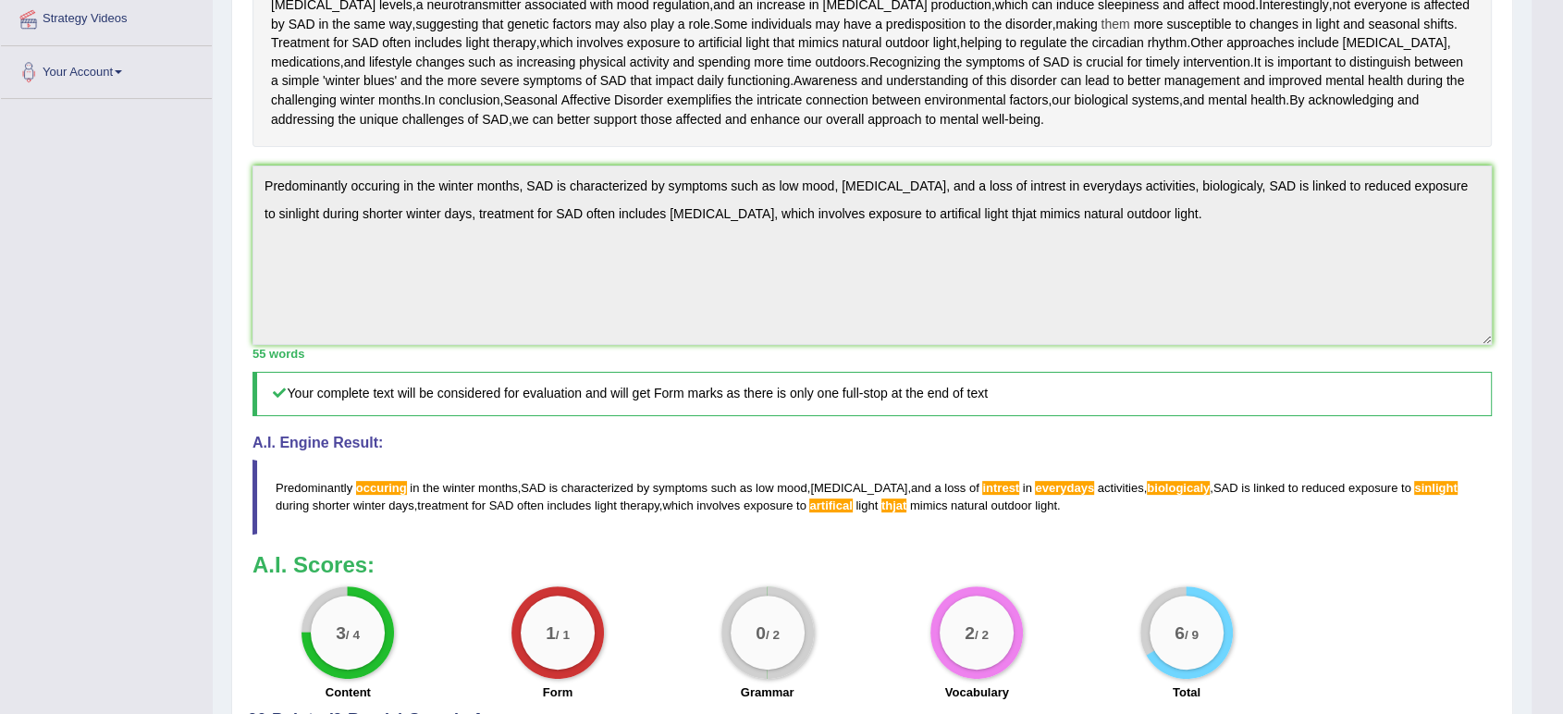
scroll to position [422, 0]
